Goal: Information Seeking & Learning: Learn about a topic

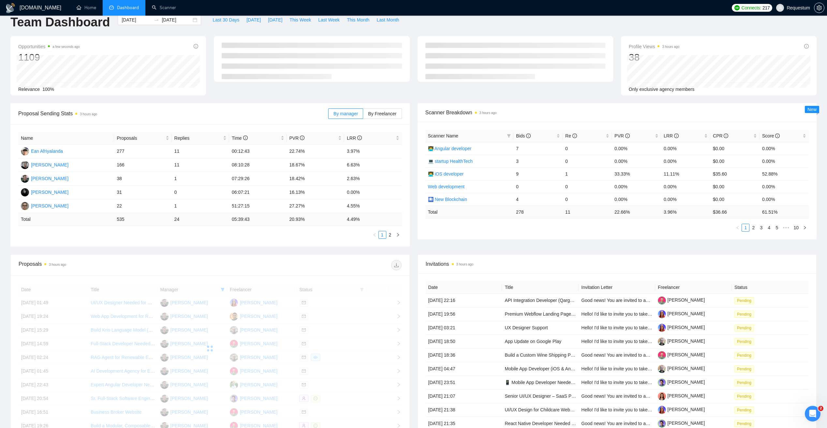
scroll to position [65, 0]
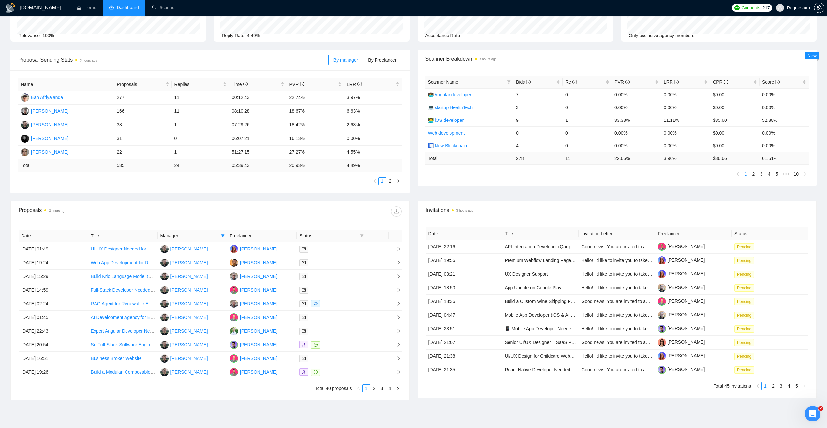
click at [209, 230] on th "Manager" at bounding box center [192, 236] width 69 height 13
click at [220, 233] on span at bounding box center [222, 236] width 7 height 10
click at [178, 320] on span "[PERSON_NAME]" at bounding box center [195, 321] width 37 height 5
checkbox input "false"
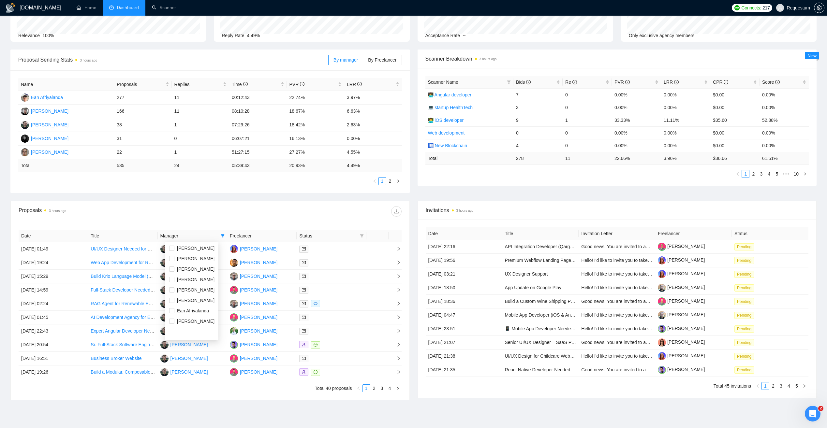
click at [237, 204] on div "Proposals 3 hours ago" at bounding box center [210, 211] width 383 height 21
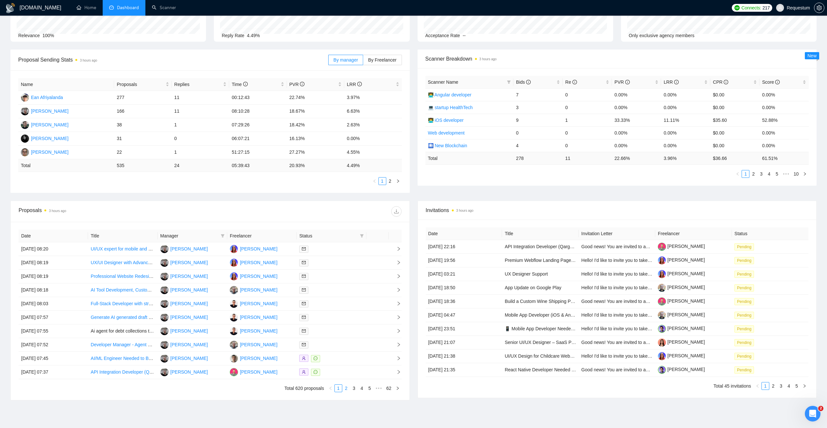
click at [346, 389] on link "2" at bounding box center [346, 388] width 7 height 7
click at [339, 389] on link "1" at bounding box center [338, 388] width 7 height 7
drag, startPoint x: 238, startPoint y: 125, endPoint x: 357, endPoint y: 121, distance: 119.3
click at [357, 121] on tr "[PERSON_NAME] 38 1 07:29:26 18.42% 2.63%" at bounding box center [210, 125] width 384 height 14
drag, startPoint x: 357, startPoint y: 121, endPoint x: 343, endPoint y: 112, distance: 16.4
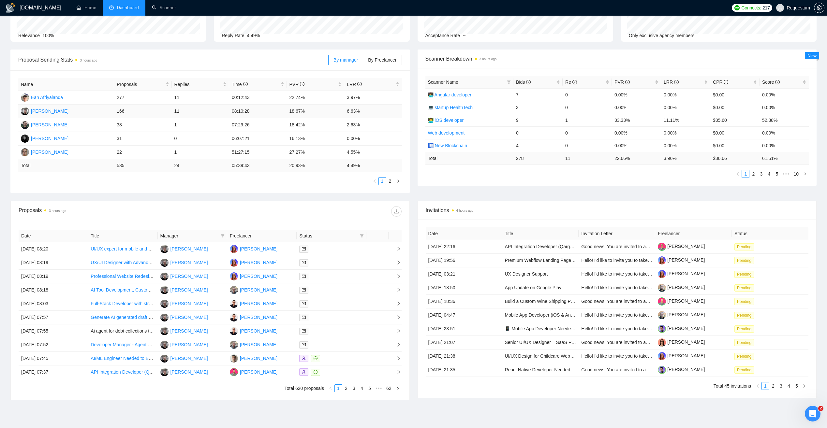
click at [343, 112] on td "18.67%" at bounding box center [315, 112] width 57 height 14
drag, startPoint x: 348, startPoint y: 111, endPoint x: 361, endPoint y: 114, distance: 13.6
click at [361, 114] on td "6.63%" at bounding box center [373, 112] width 58 height 14
drag, startPoint x: 289, startPoint y: 138, endPoint x: 314, endPoint y: 138, distance: 25.4
click at [314, 138] on td "16.13%" at bounding box center [315, 139] width 57 height 14
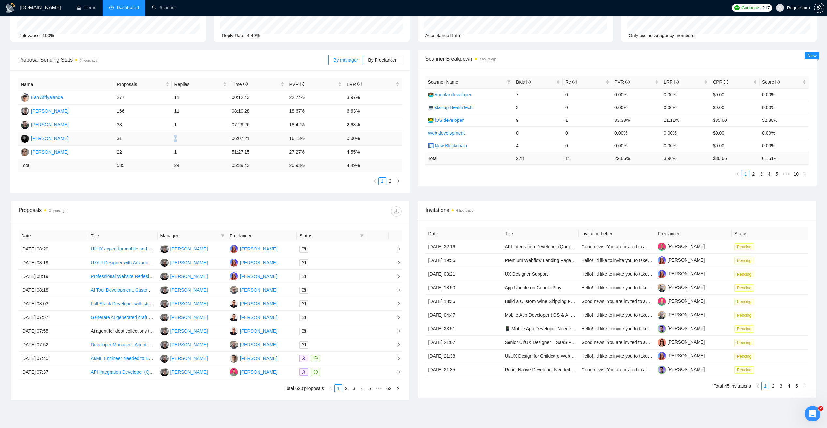
drag, startPoint x: 178, startPoint y: 138, endPoint x: 184, endPoint y: 138, distance: 6.2
click at [184, 138] on td "0" at bounding box center [200, 139] width 57 height 14
drag, startPoint x: 184, startPoint y: 138, endPoint x: 174, endPoint y: 125, distance: 17.0
click at [174, 125] on td "1" at bounding box center [200, 125] width 57 height 14
drag, startPoint x: 289, startPoint y: 122, endPoint x: 308, endPoint y: 122, distance: 19.2
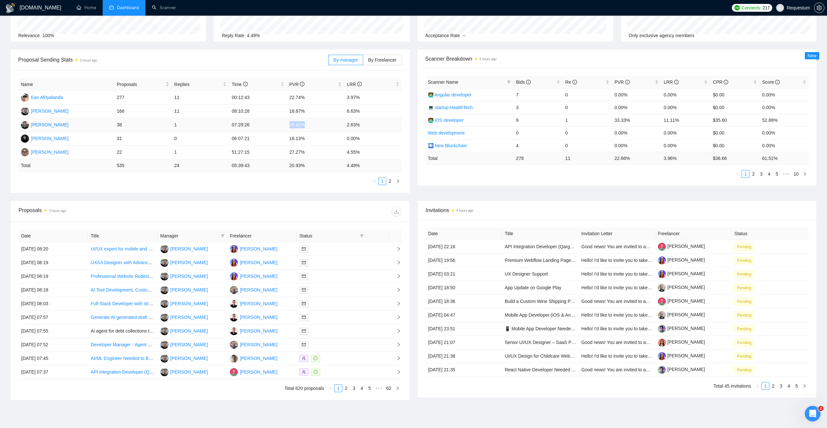
click at [308, 122] on td "18.42%" at bounding box center [315, 125] width 57 height 14
drag, startPoint x: 308, startPoint y: 122, endPoint x: 307, endPoint y: 152, distance: 30.0
click at [307, 152] on td "27.27%" at bounding box center [315, 153] width 57 height 14
